Goal: Entertainment & Leisure: Consume media (video, audio)

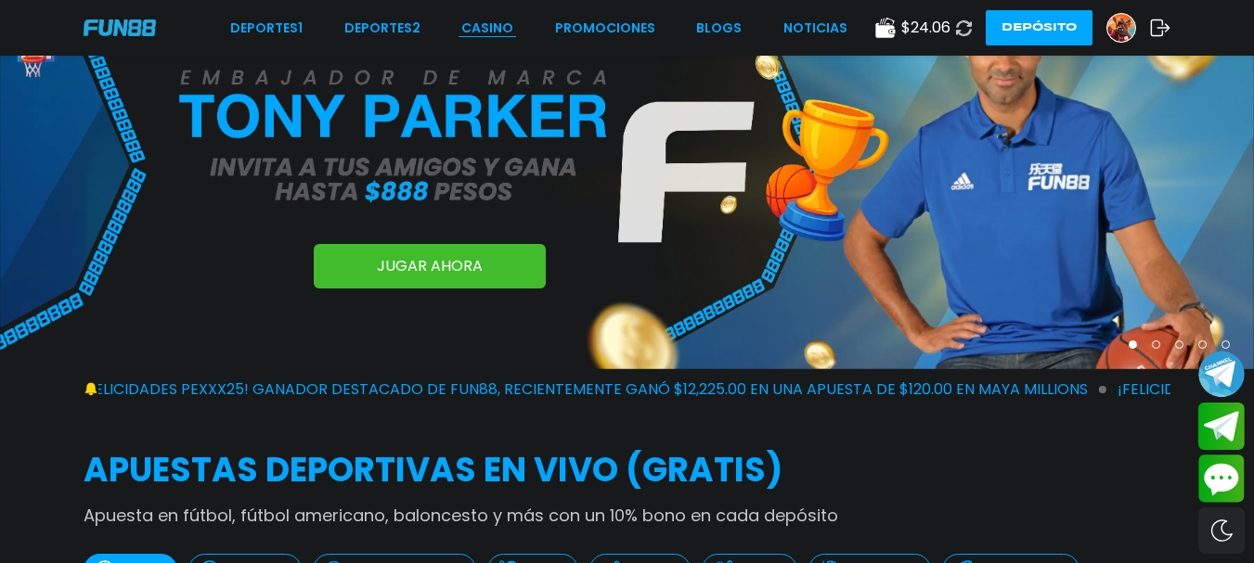
click at [493, 31] on link "CASINO" at bounding box center [487, 28] width 52 height 19
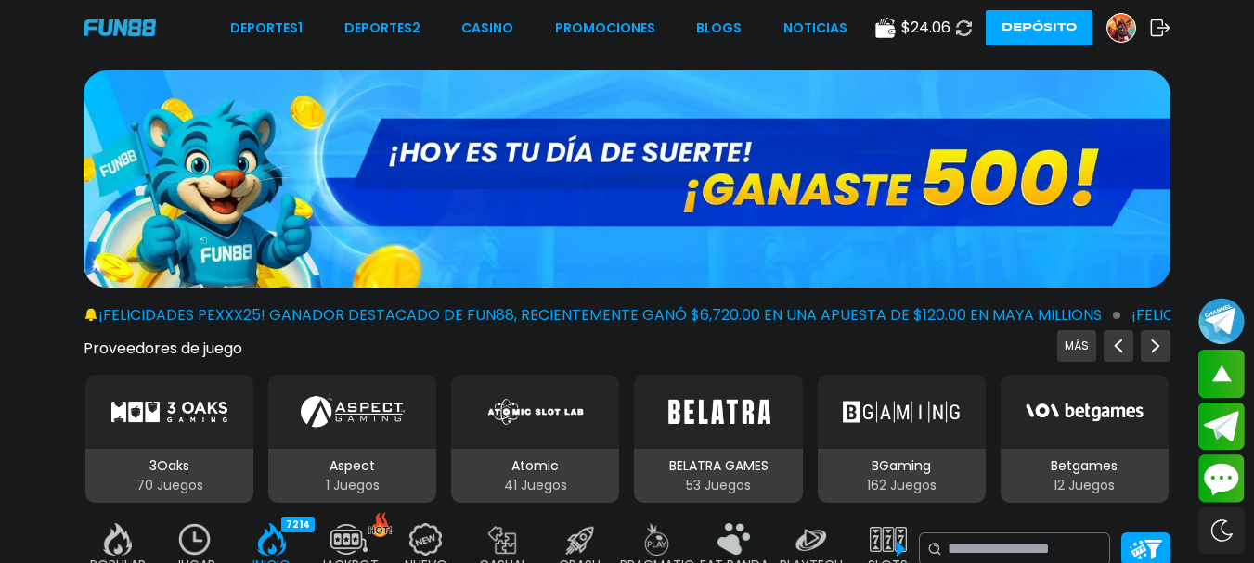
scroll to position [464, 0]
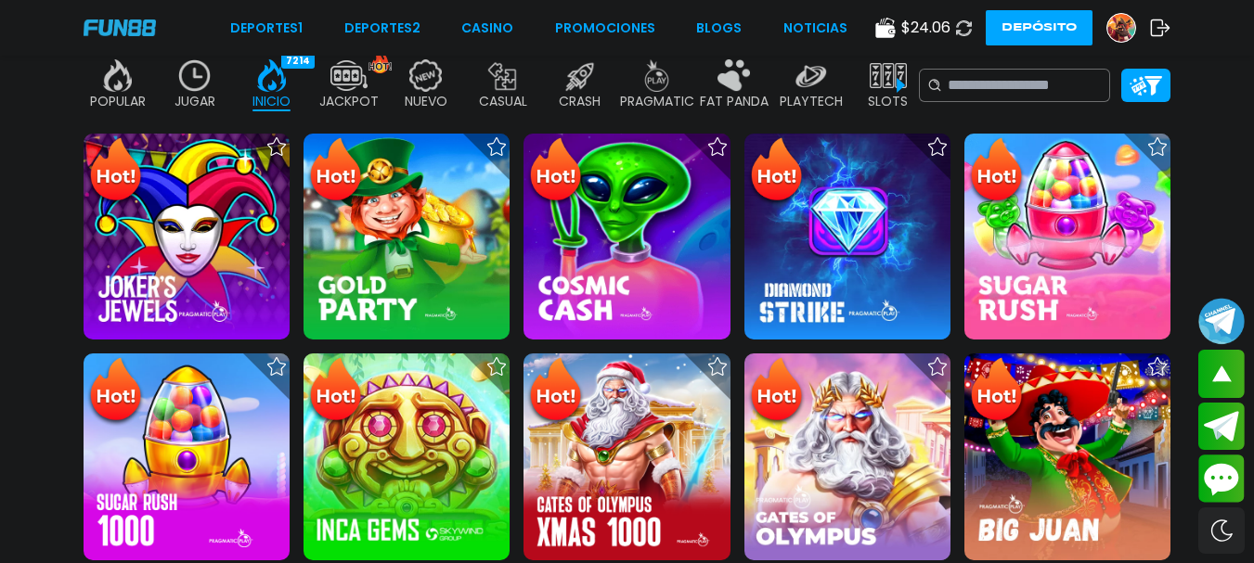
click at [194, 70] on img at bounding box center [194, 75] width 37 height 32
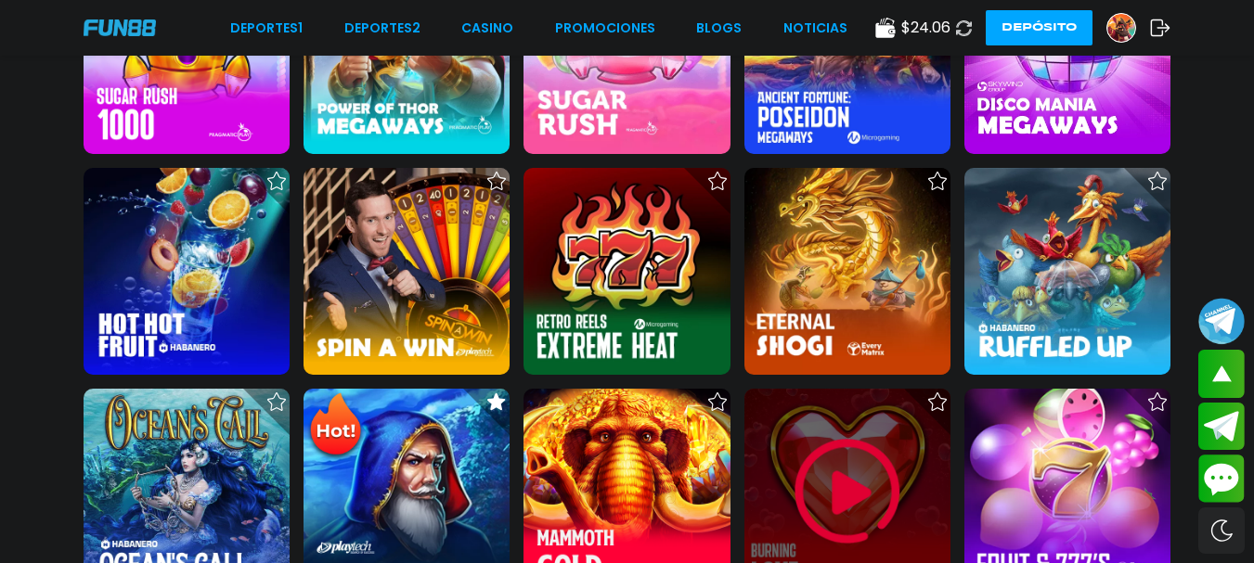
scroll to position [1021, 0]
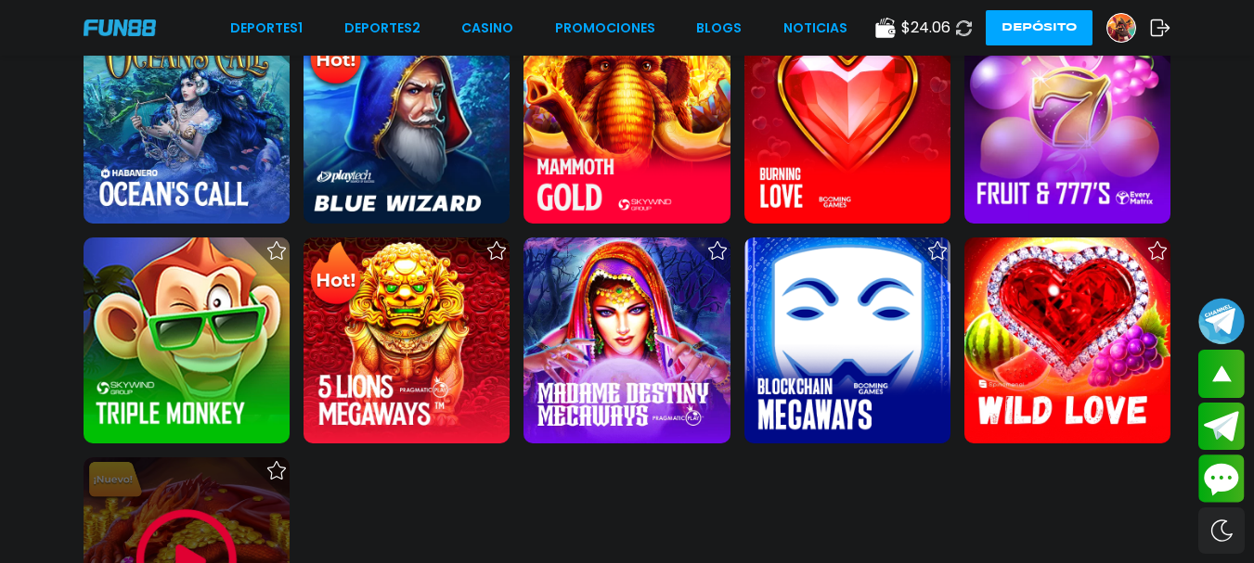
click at [170, 527] on img at bounding box center [186, 560] width 111 height 111
